Goal: Task Accomplishment & Management: Complete application form

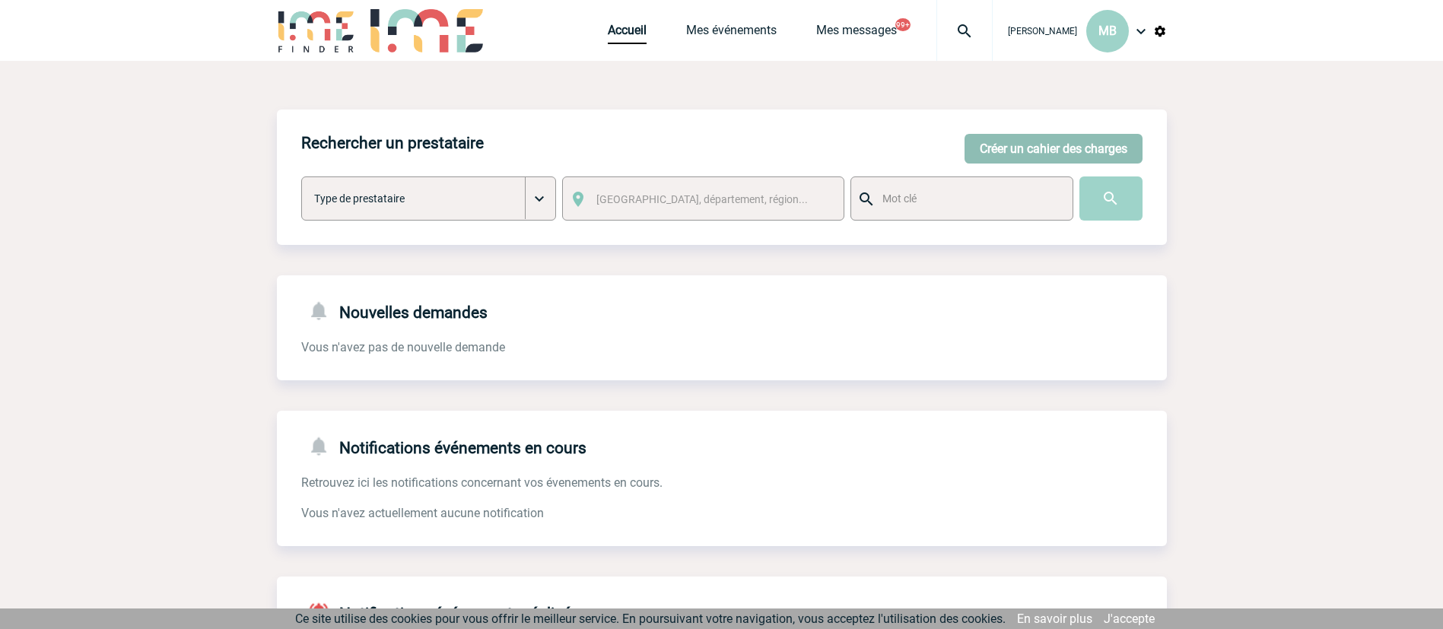
click at [1008, 151] on button "Créer un cahier des charges" at bounding box center [1053, 149] width 178 height 30
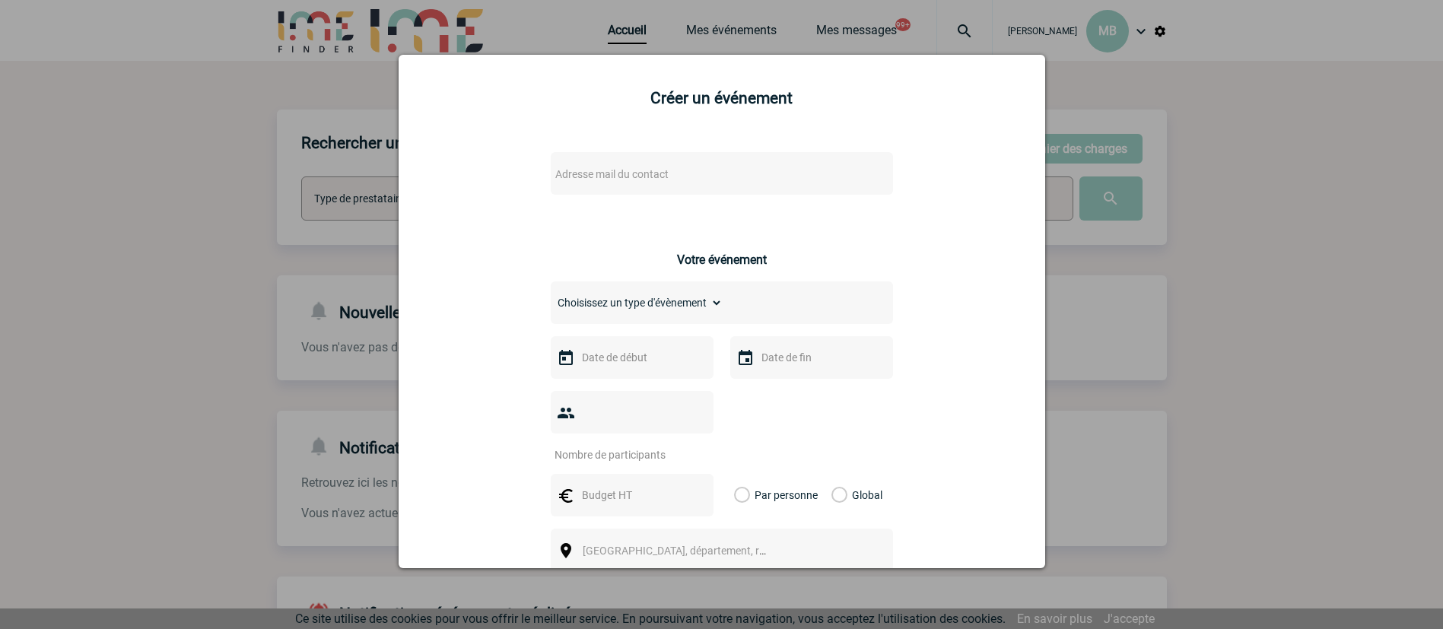
click at [588, 170] on span "Adresse mail du contact" at bounding box center [611, 174] width 113 height 12
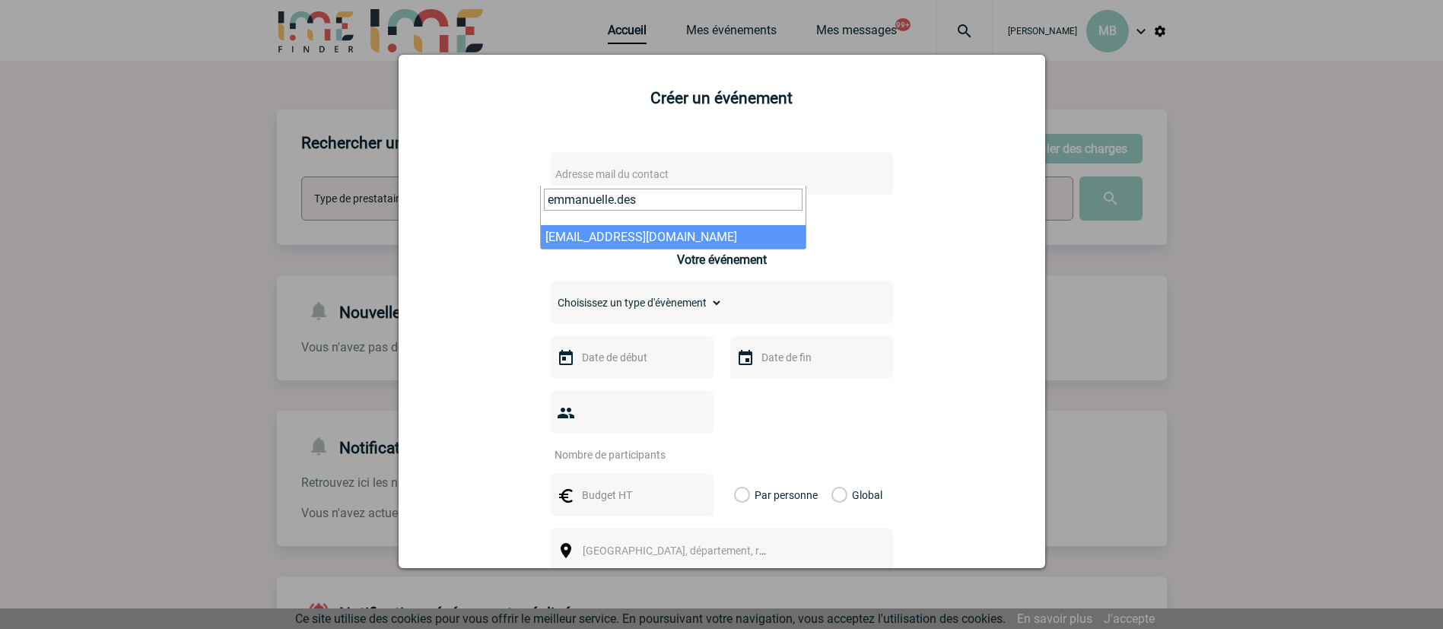
type input "emmanuelle.des"
select select "124157"
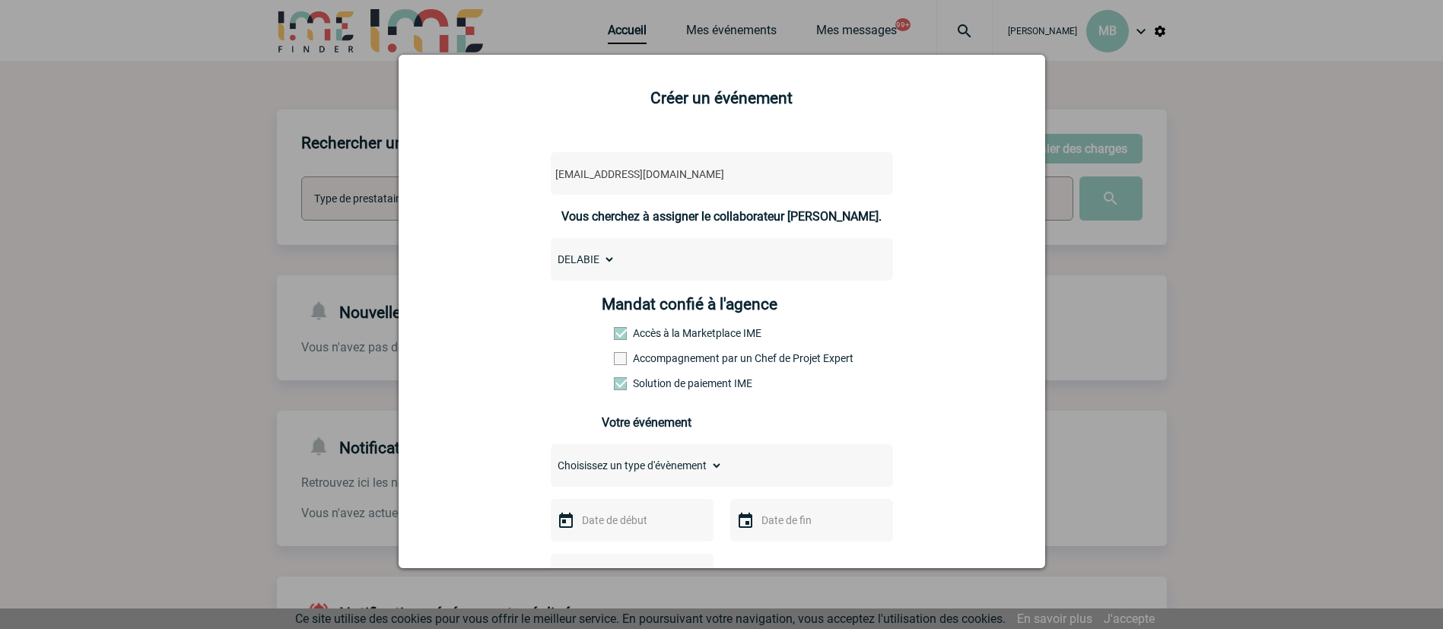
scroll to position [228, 0]
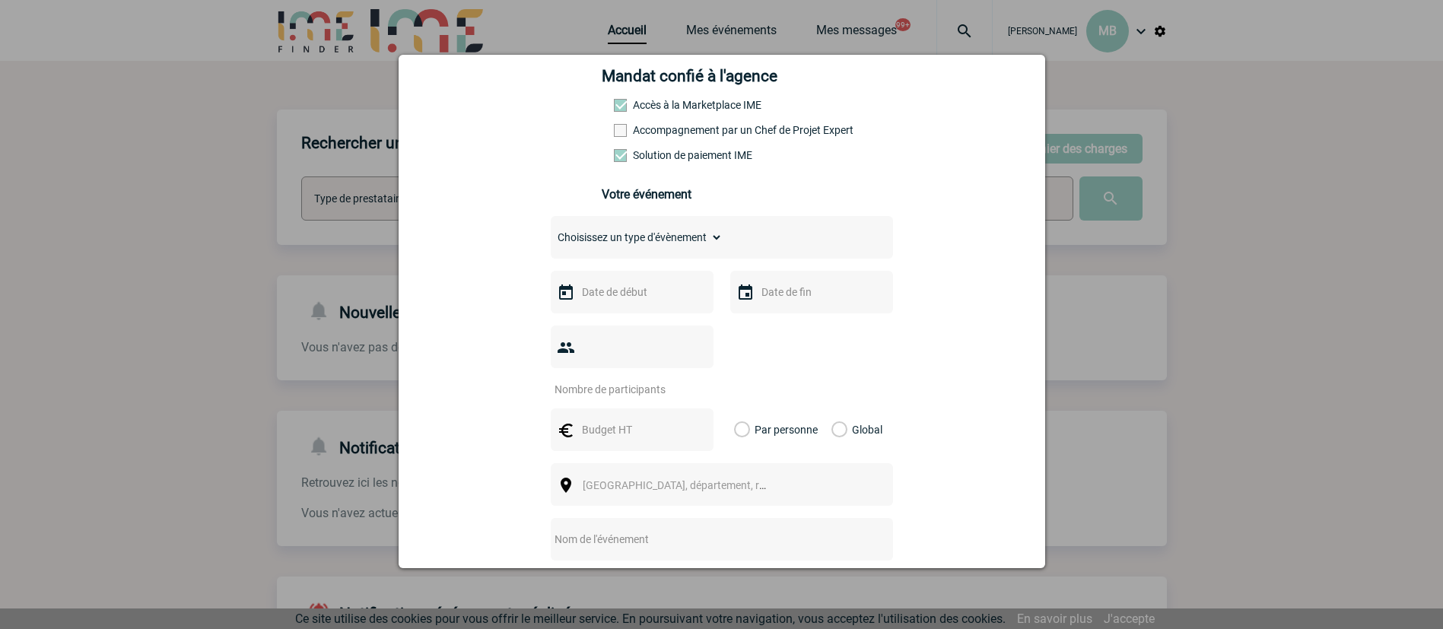
click at [643, 247] on select "Choisissez un type d'évènement Séminaire avec nuitée Séminaire sans nuitée Repa…" at bounding box center [637, 237] width 172 height 21
select select "2"
click at [551, 230] on select "Choisissez un type d'évènement Séminaire avec nuitée Séminaire sans nuitée Repa…" at bounding box center [637, 237] width 172 height 21
click at [636, 299] on input "text" at bounding box center [630, 292] width 105 height 20
click at [767, 318] on span "Suivant" at bounding box center [766, 322] width 12 height 12
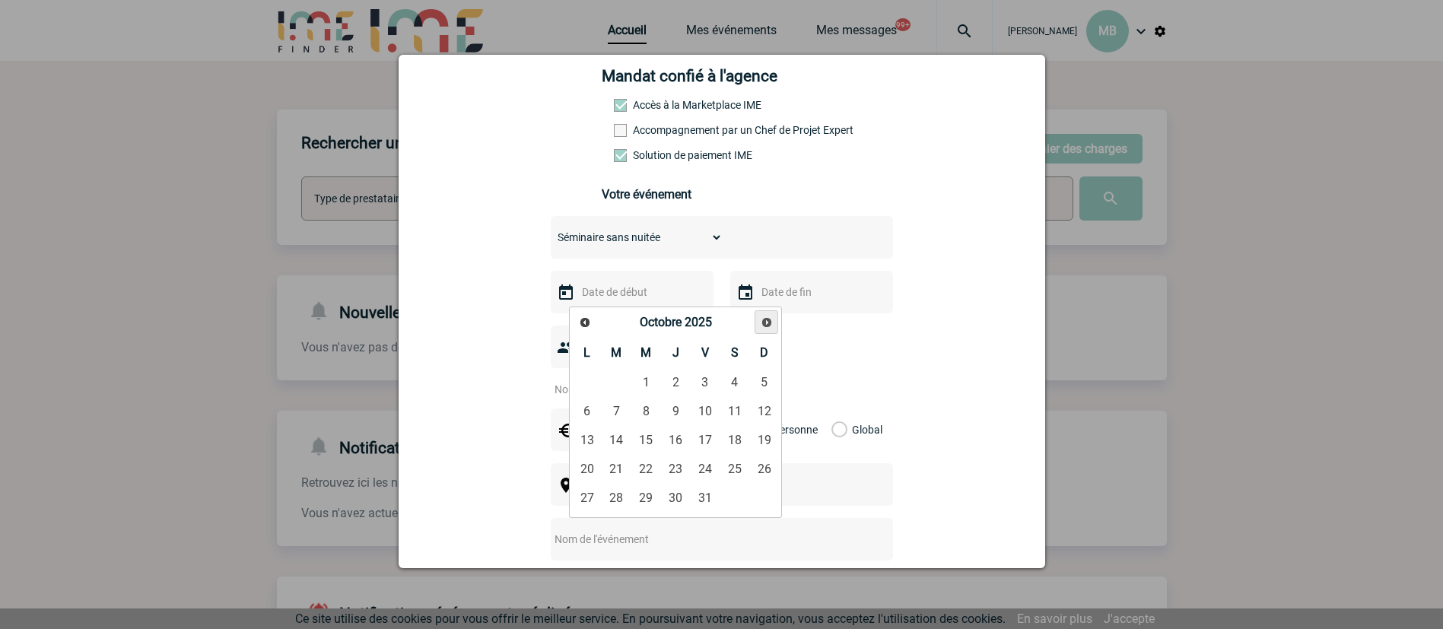
click at [767, 318] on span "Suivant" at bounding box center [766, 322] width 12 height 12
click at [680, 501] on link "27" at bounding box center [676, 497] width 28 height 27
type input "[DATE]"
click at [767, 301] on input "text" at bounding box center [809, 292] width 105 height 20
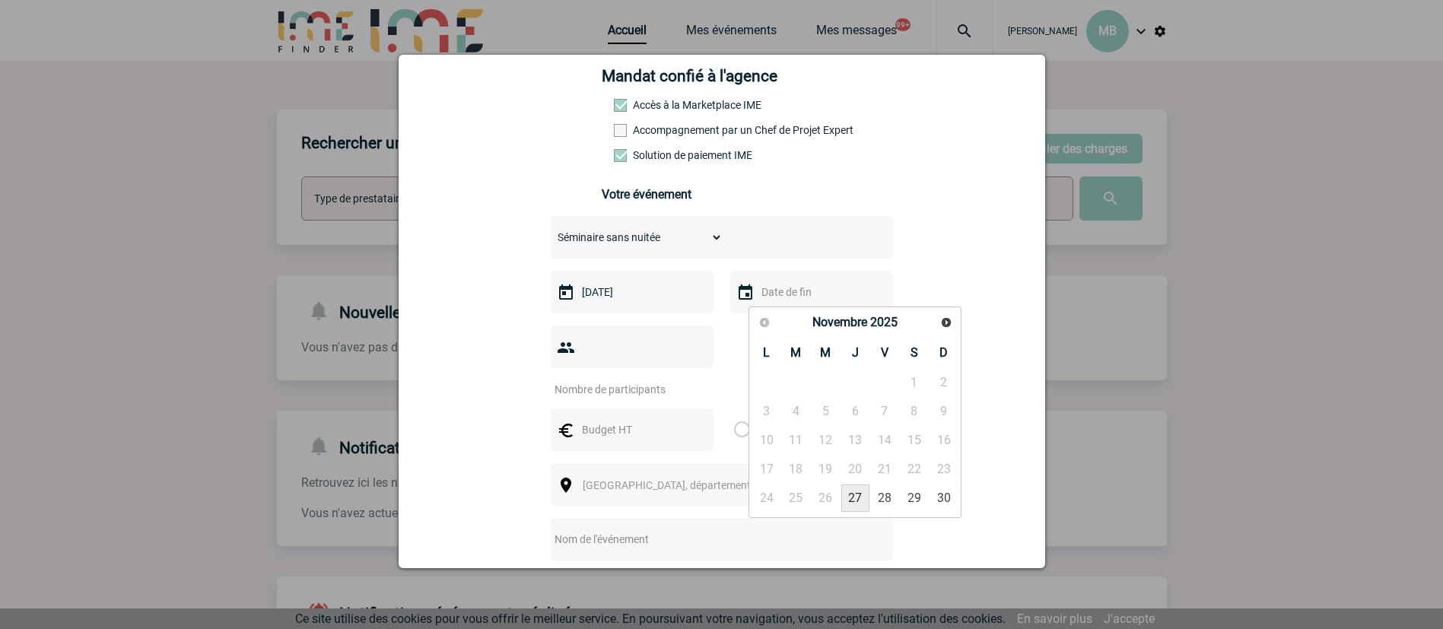
click at [850, 498] on link "27" at bounding box center [855, 497] width 28 height 27
type input "[DATE]"
click at [661, 379] on input "number" at bounding box center [622, 389] width 143 height 20
type input "40"
click at [617, 420] on input "text" at bounding box center [630, 430] width 105 height 20
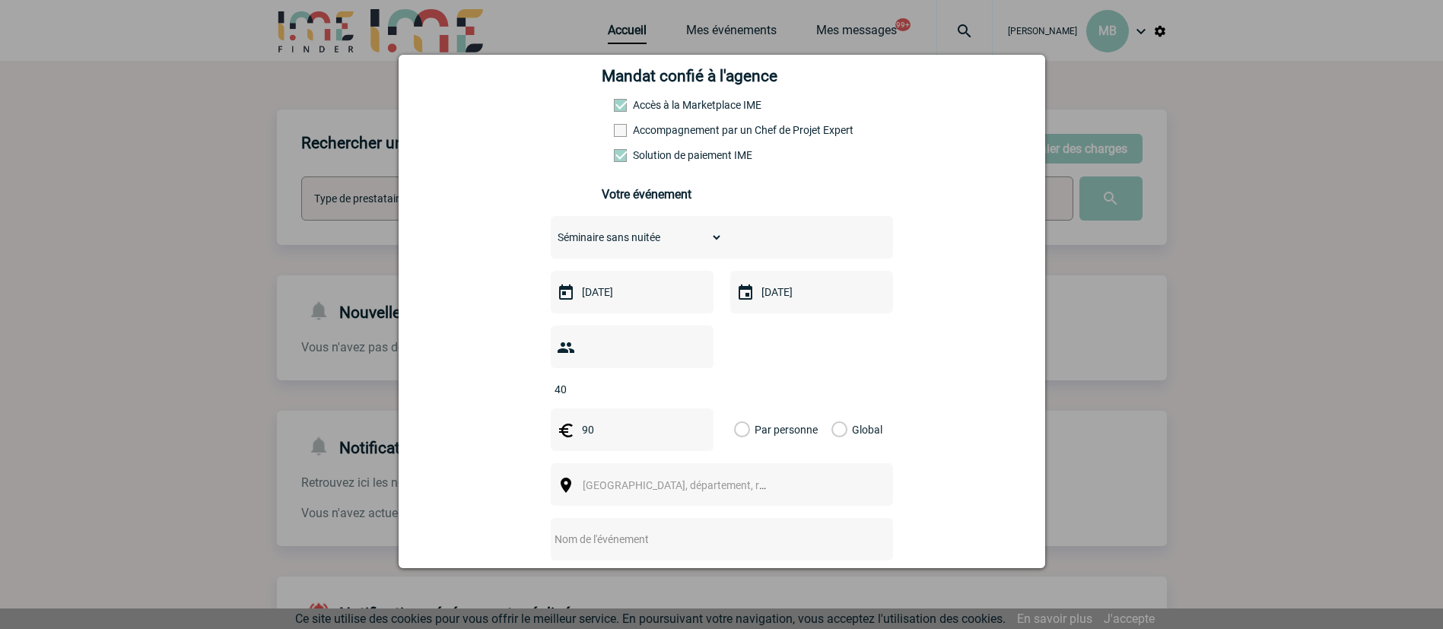
drag, startPoint x: 601, startPoint y: 396, endPoint x: 459, endPoint y: 367, distance: 145.8
click at [472, 398] on div "[EMAIL_ADDRESS][DOMAIN_NAME] [DOMAIN_NAME][EMAIL_ADDRESS][DOMAIN_NAME] Vous che…" at bounding box center [721, 436] width 608 height 1052
type input "3600"
click at [831, 408] on label "Global" at bounding box center [836, 429] width 10 height 43
click at [0, 0] on input "Global" at bounding box center [0, 0] width 0 height 0
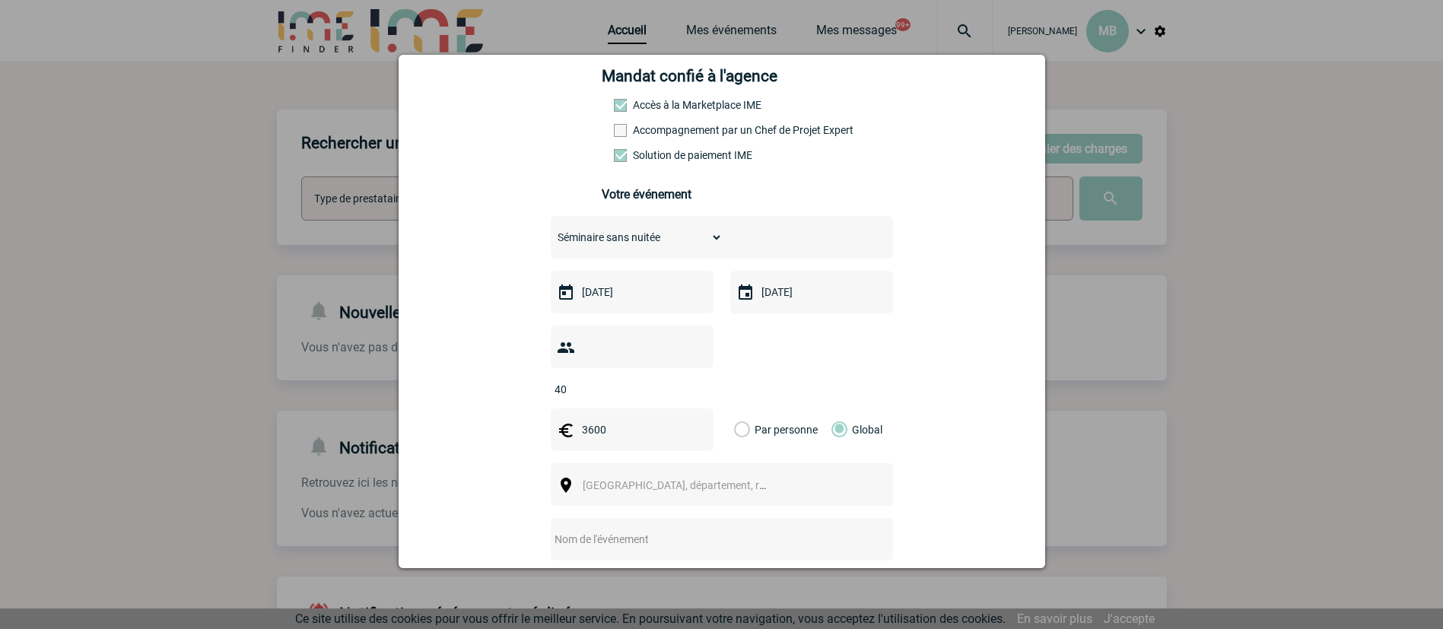
click at [798, 463] on div "[GEOGRAPHIC_DATA], département, région..." at bounding box center [722, 484] width 342 height 43
click at [801, 468] on div "[GEOGRAPHIC_DATA], département, région..." at bounding box center [722, 484] width 342 height 43
click at [684, 474] on span "[GEOGRAPHIC_DATA], département, région..." at bounding box center [680, 484] width 209 height 21
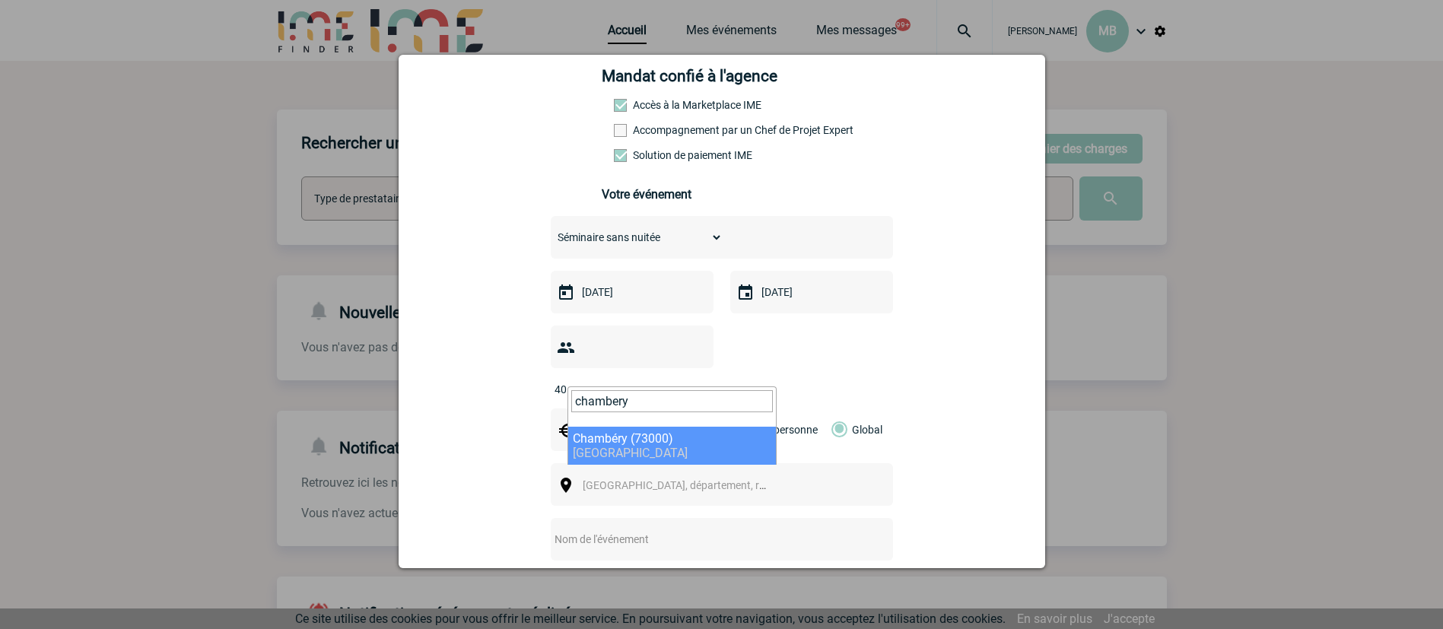
type input "chambery"
select select "36612"
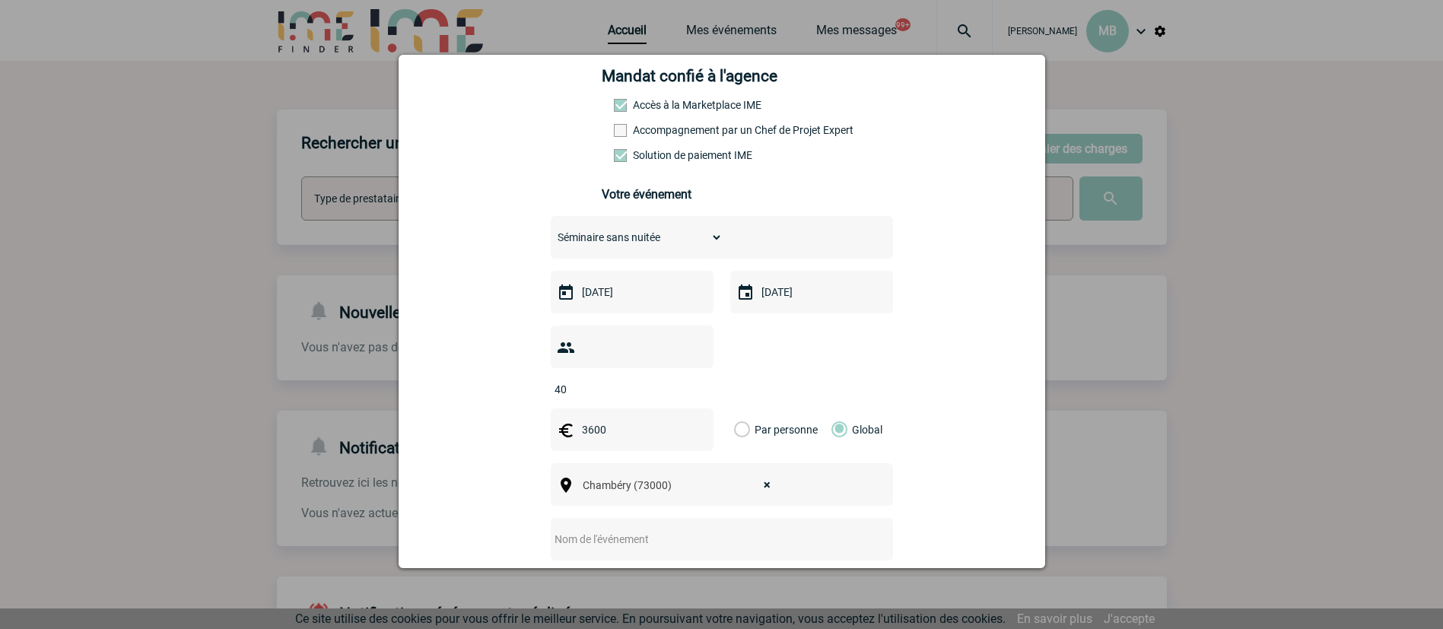
click at [604, 529] on input "text" at bounding box center [702, 539] width 302 height 20
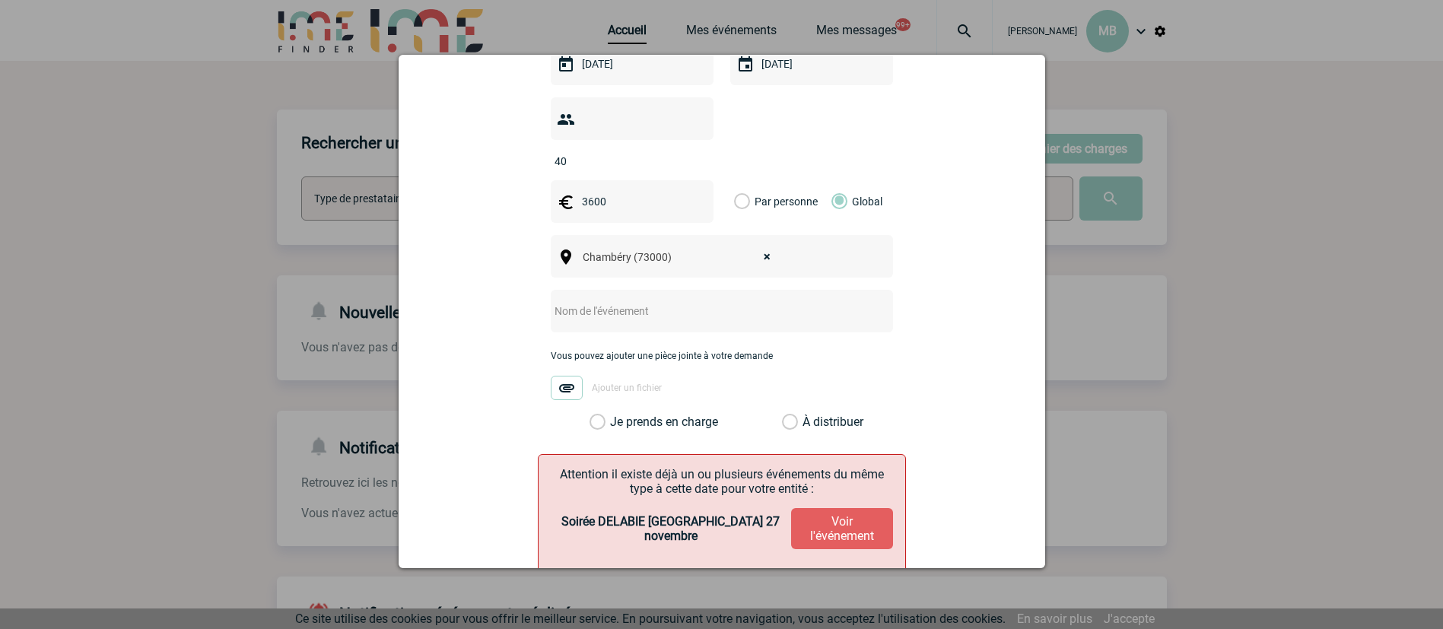
type input "C"
click at [620, 301] on input "Soirée [GEOGRAPHIC_DATA] [DATE]" at bounding box center [702, 311] width 302 height 20
drag, startPoint x: 624, startPoint y: 288, endPoint x: 580, endPoint y: 287, distance: 44.1
click at [580, 301] on input "Soirée [GEOGRAPHIC_DATA] [DATE]" at bounding box center [702, 311] width 302 height 20
type input "Soirée Chambery [DATE]"
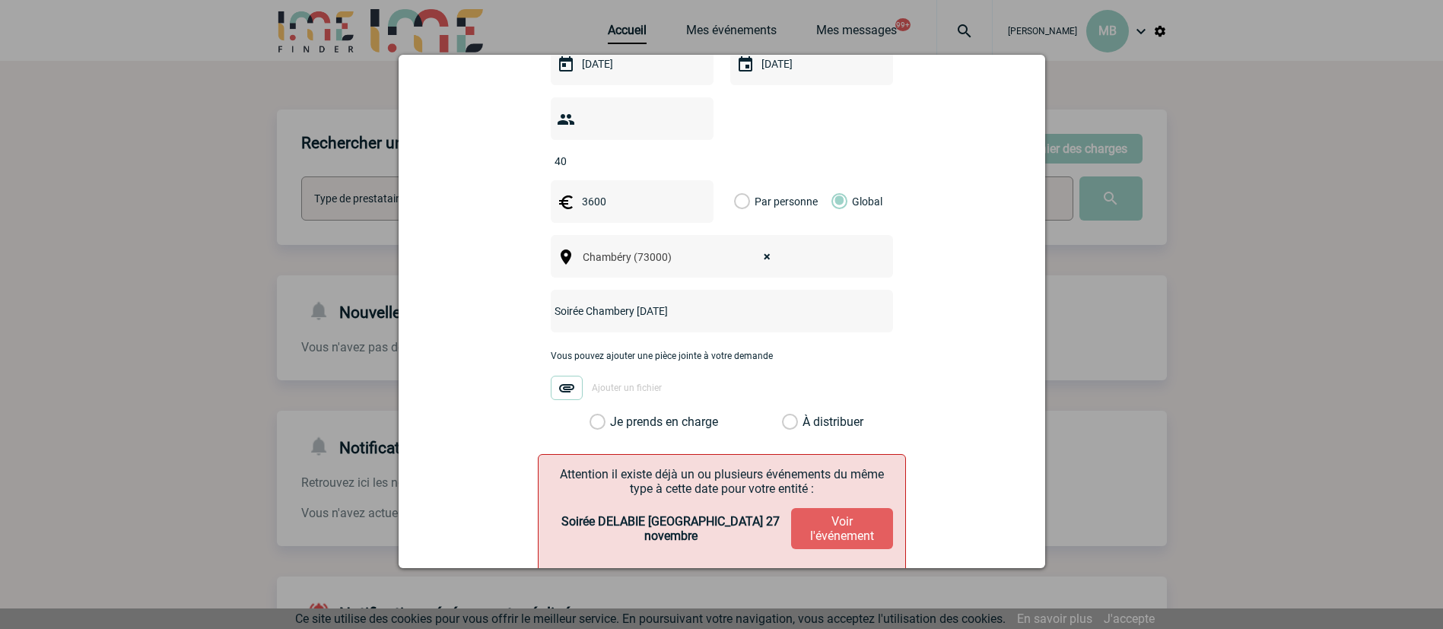
click at [589, 414] on label "Je prends en charge" at bounding box center [602, 421] width 26 height 15
click at [0, 0] on input "Je prends en charge" at bounding box center [0, 0] width 0 height 0
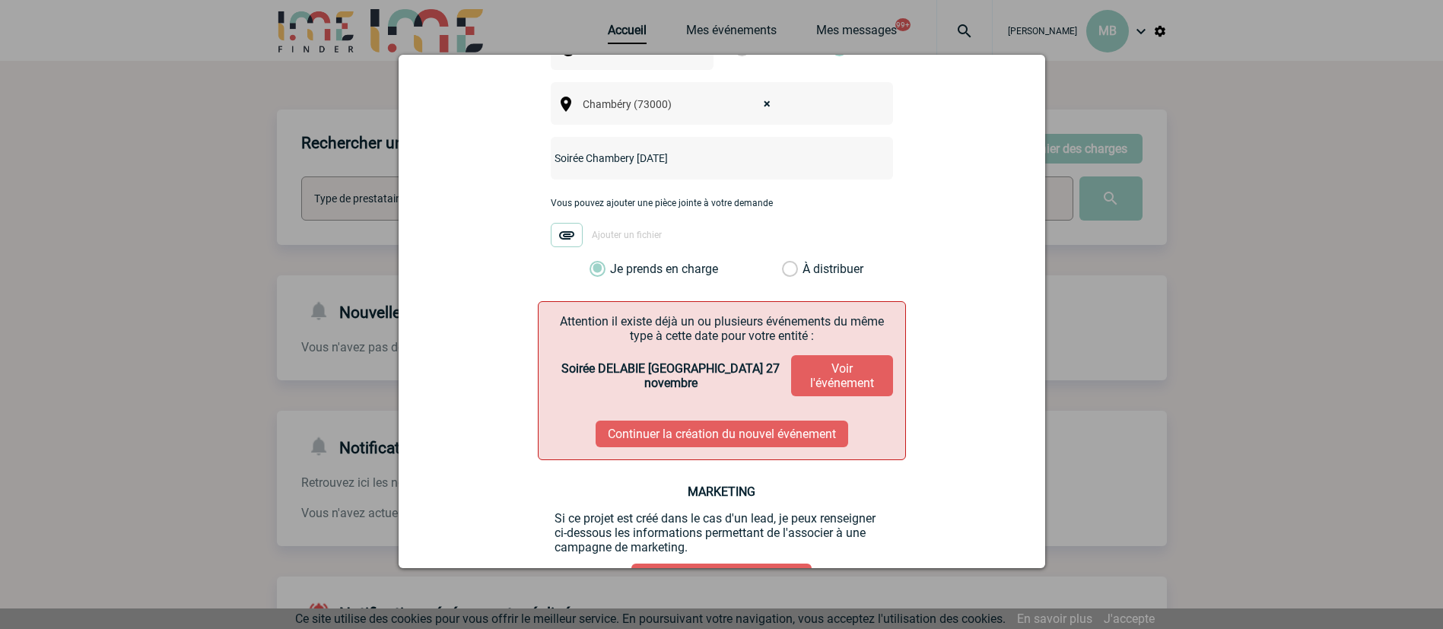
scroll to position [630, 0]
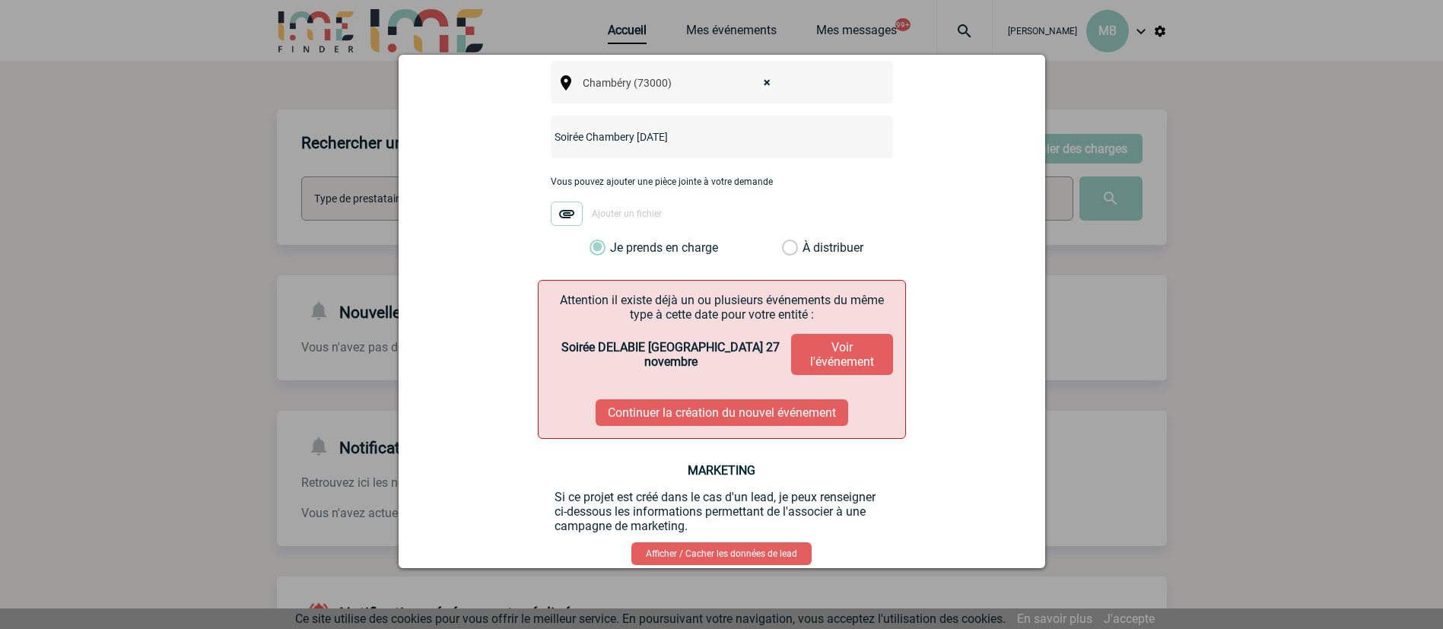
click at [728, 399] on button "Continuer la création du nouvel événement" at bounding box center [721, 412] width 252 height 27
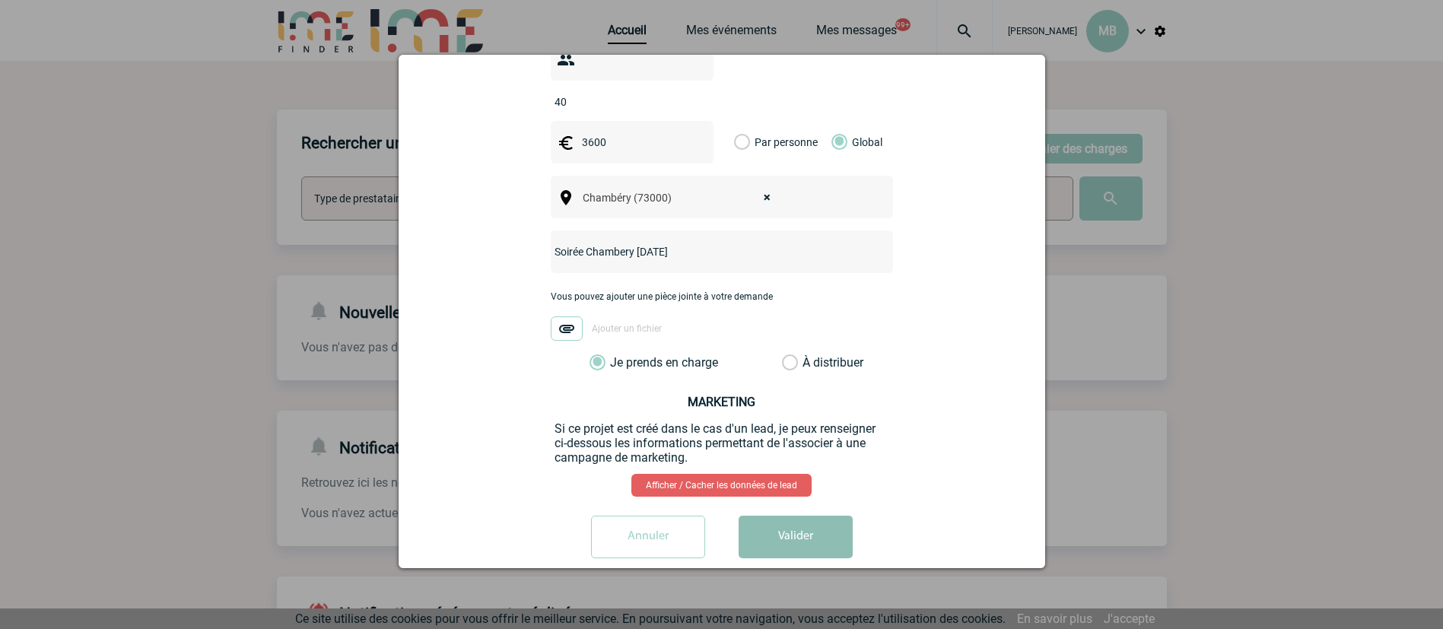
click at [780, 516] on button "Valider" at bounding box center [795, 537] width 114 height 43
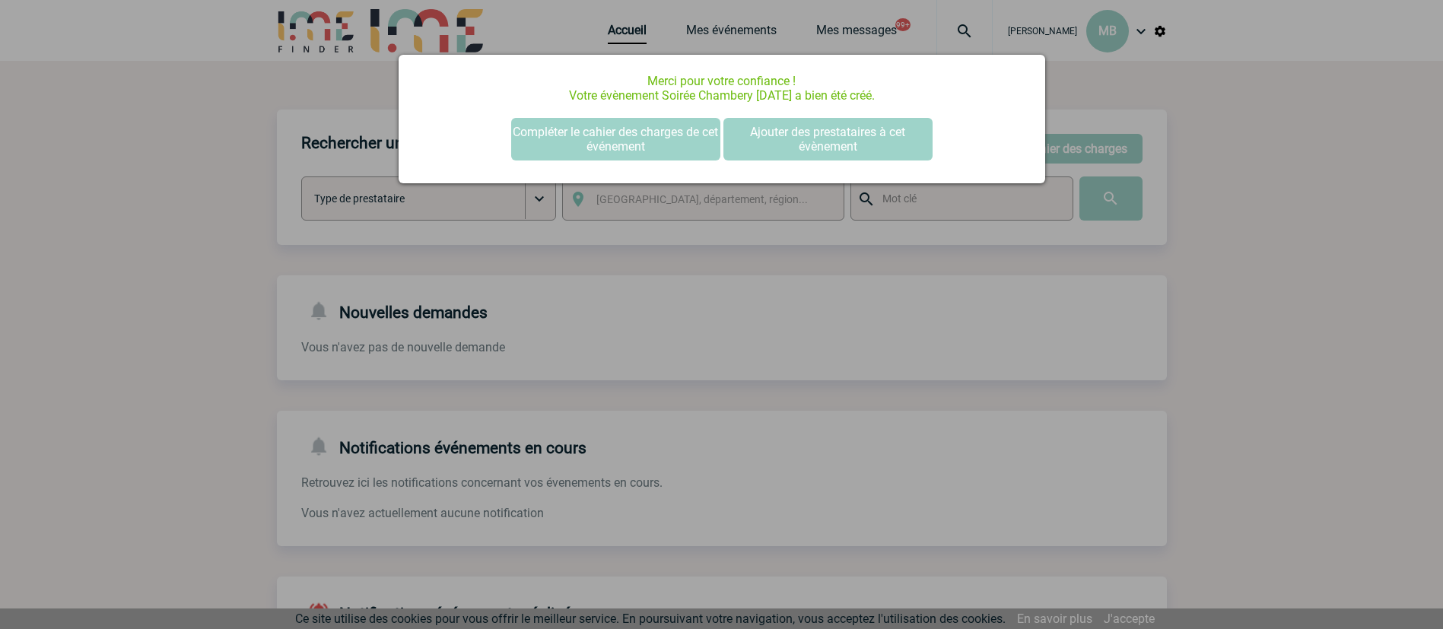
scroll to position [0, 0]
click at [625, 135] on button "Compléter le cahier des charges de cet événement" at bounding box center [615, 139] width 209 height 43
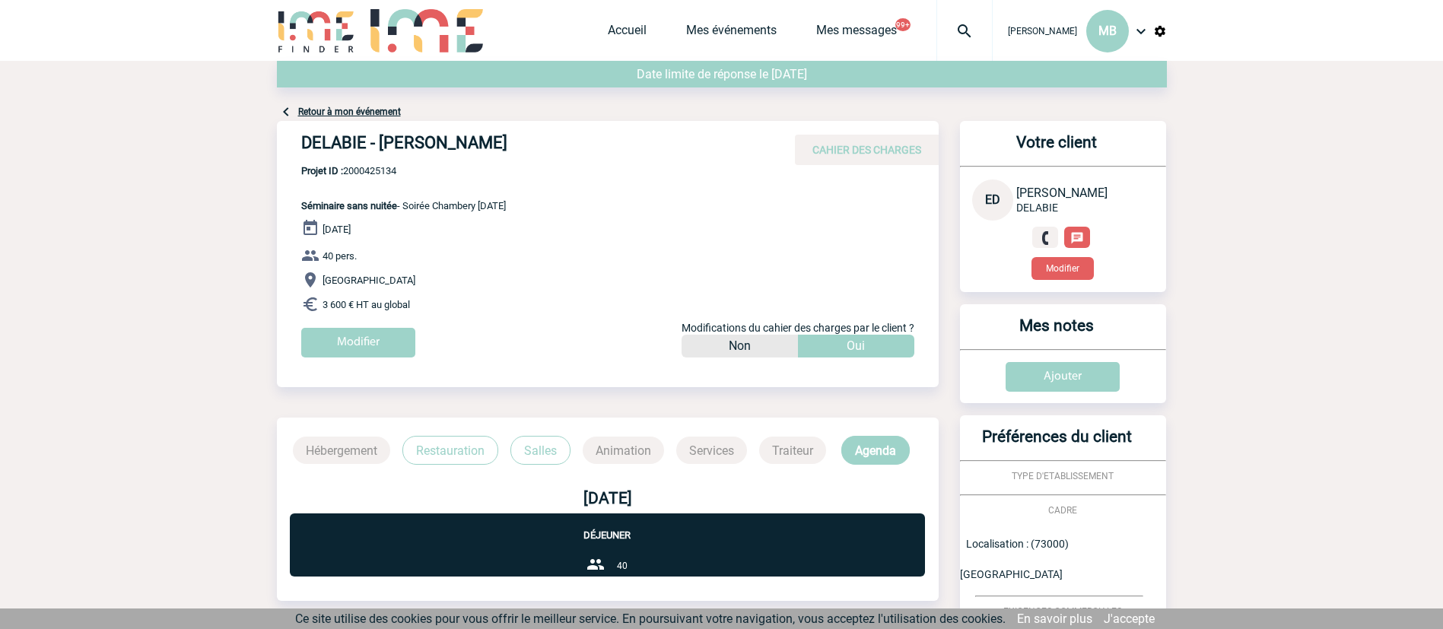
click at [386, 165] on span "Projet ID : 2000425134" at bounding box center [403, 170] width 205 height 11
copy span "2000425134"
